Goal: Task Accomplishment & Management: Use online tool/utility

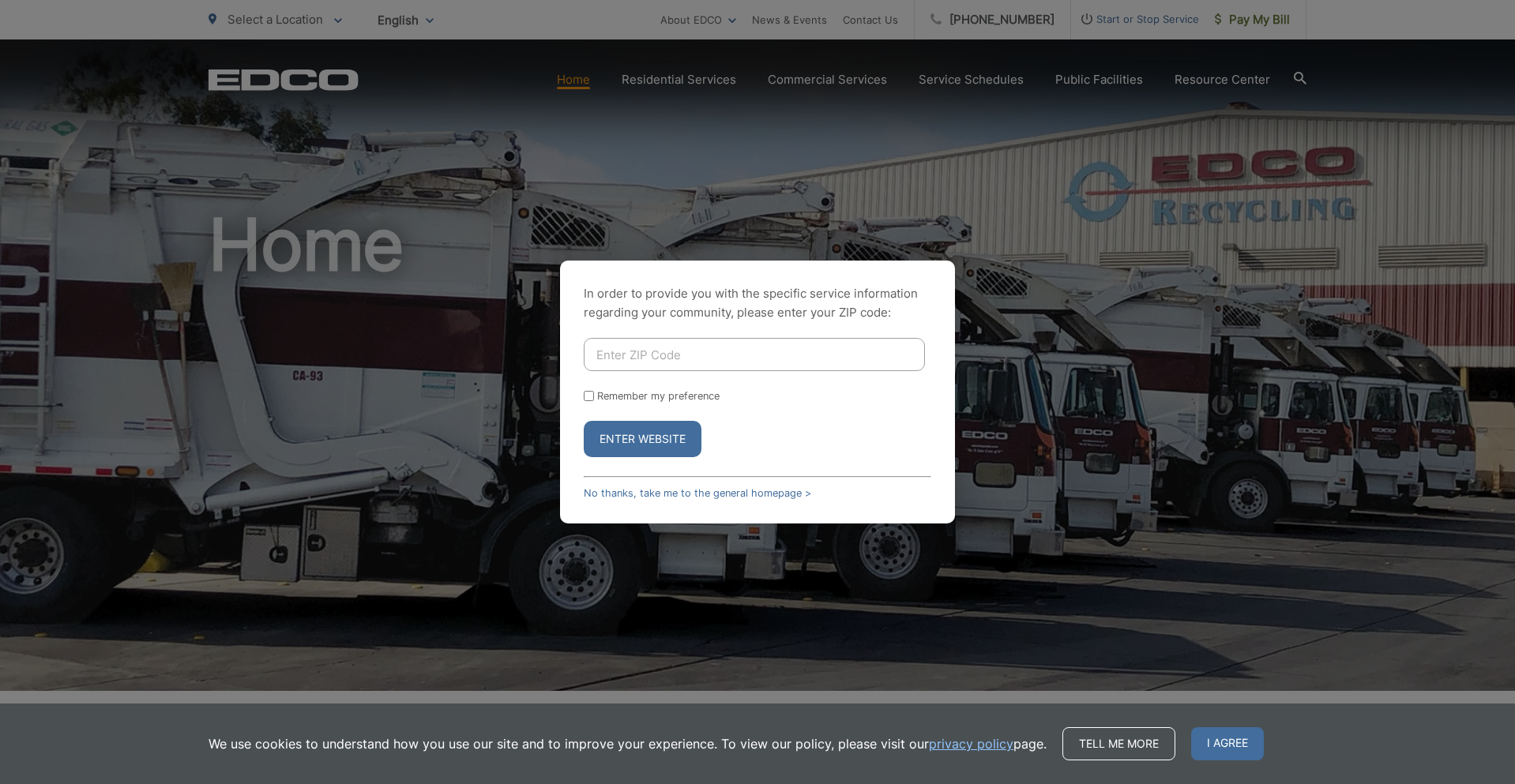
click at [648, 362] on input "Enter ZIP Code" at bounding box center [754, 355] width 341 height 33
type input "92069"
click at [661, 434] on button "Enter Website" at bounding box center [642, 439] width 118 height 36
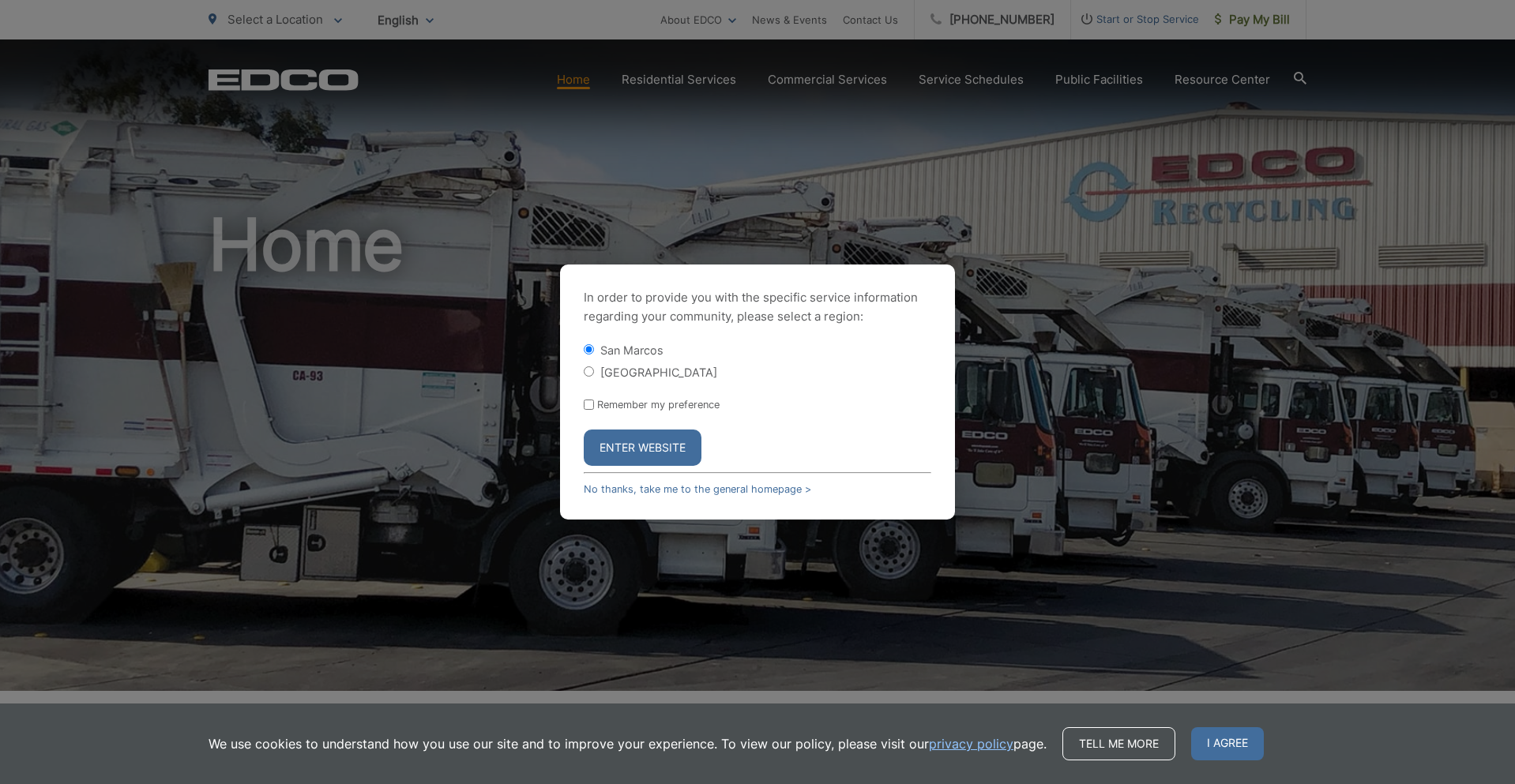
click at [665, 444] on button "Enter Website" at bounding box center [642, 448] width 118 height 36
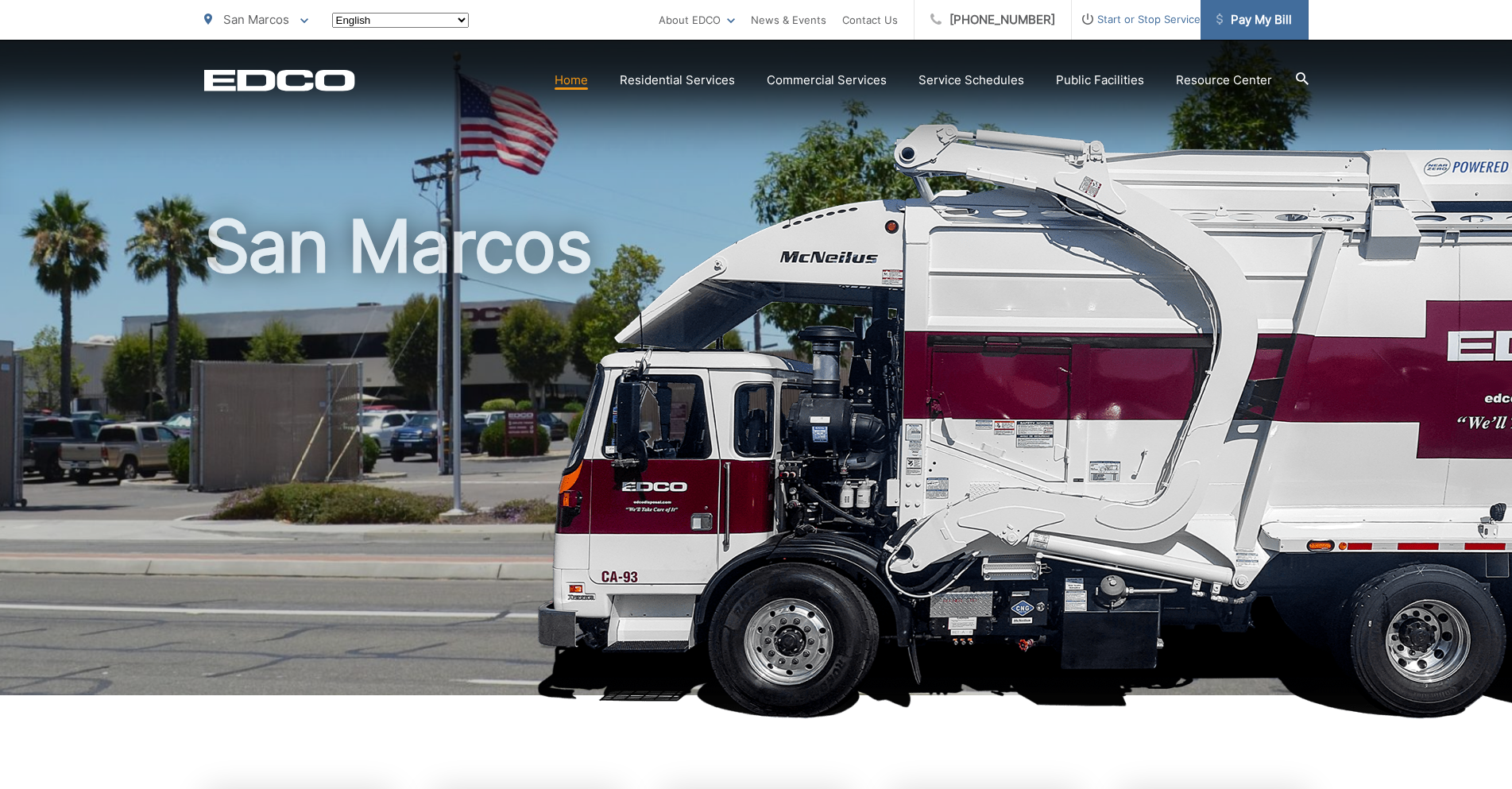
click at [1259, 27] on span "Pay My Bill" at bounding box center [1255, 19] width 75 height 19
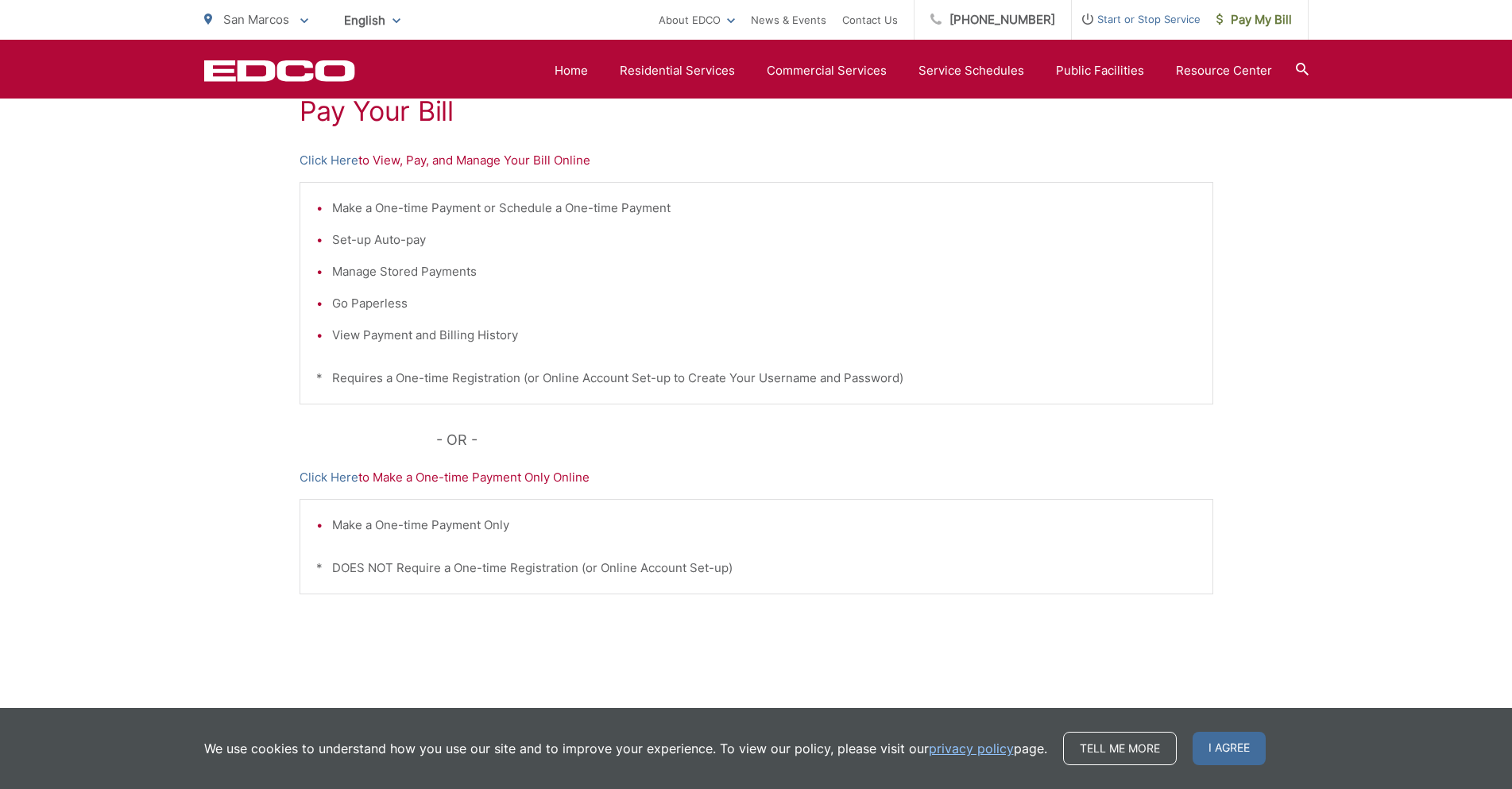
scroll to position [342, 0]
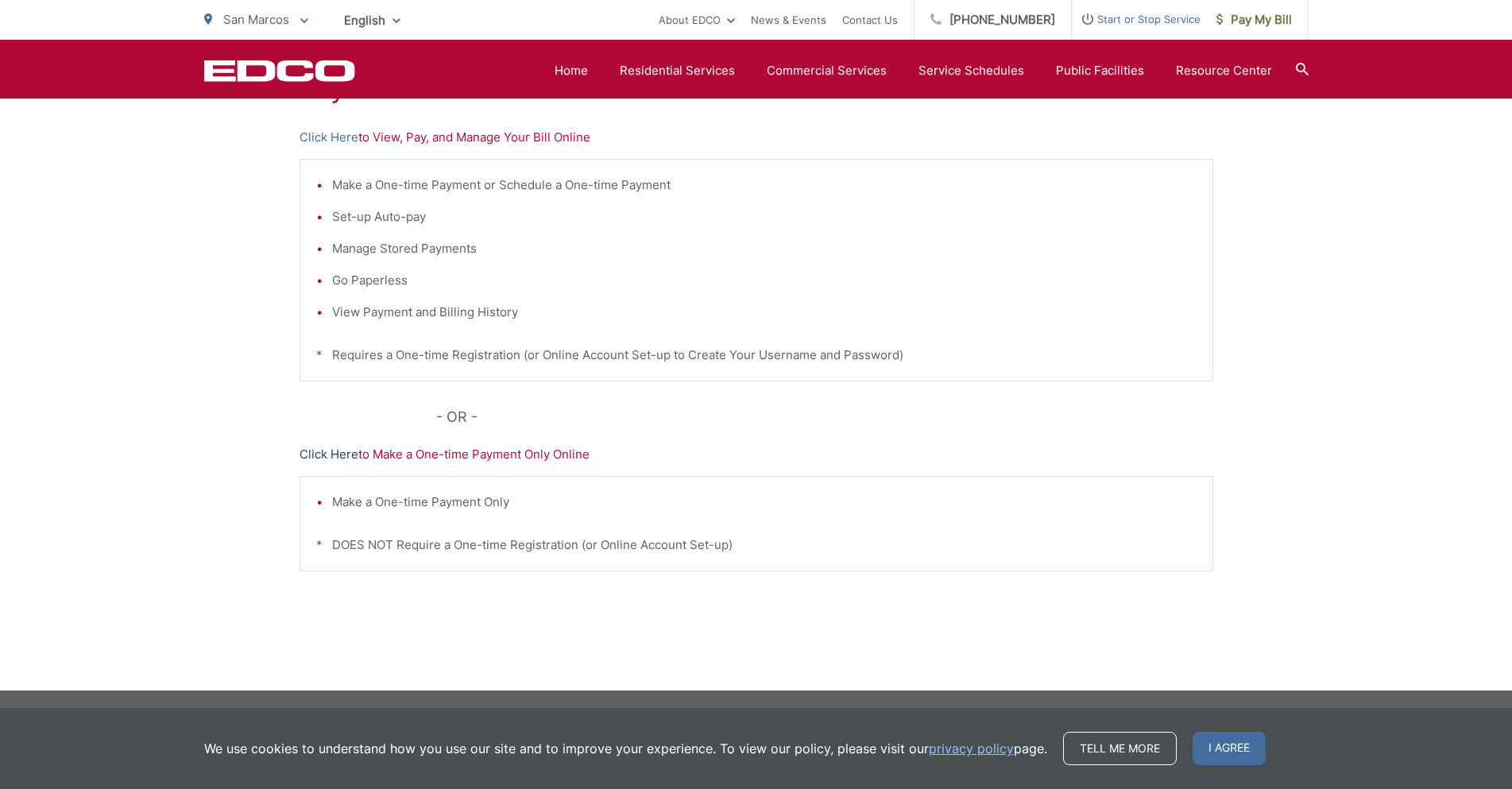
click at [334, 454] on link "Click Here" at bounding box center [329, 454] width 58 height 19
